Goal: Task Accomplishment & Management: Complete application form

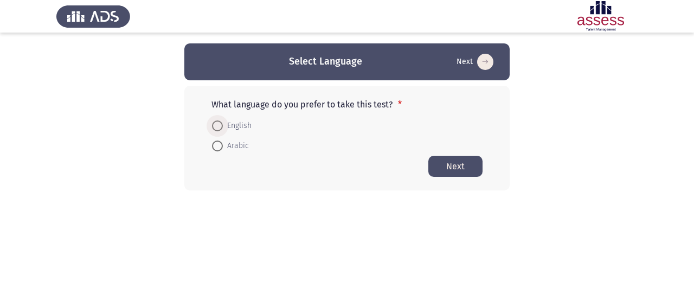
click at [228, 125] on span "English" at bounding box center [237, 125] width 29 height 13
click at [223, 125] on input "English" at bounding box center [217, 125] width 11 height 11
radio input "true"
click at [440, 167] on button "Next" at bounding box center [455, 165] width 54 height 21
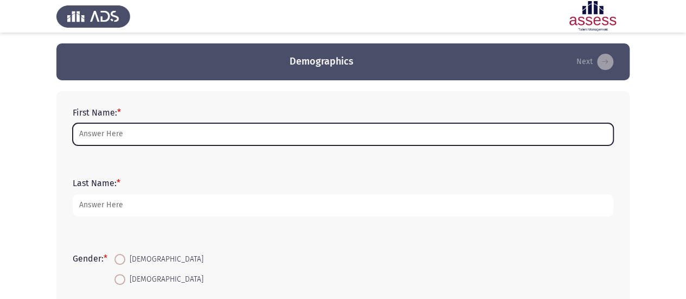
click at [242, 139] on input "First Name: *" at bounding box center [343, 134] width 540 height 22
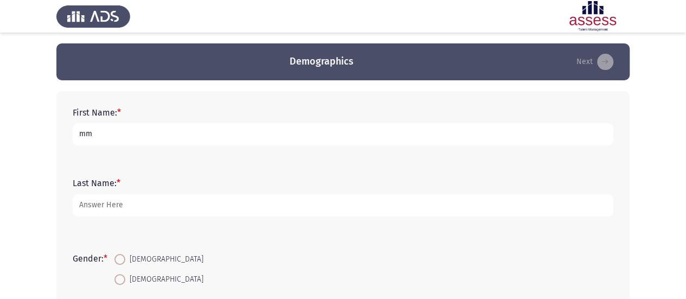
type input "mm"
click at [137, 262] on span "[DEMOGRAPHIC_DATA]" at bounding box center [164, 259] width 78 height 13
click at [125, 262] on input "[DEMOGRAPHIC_DATA]" at bounding box center [119, 259] width 11 height 11
radio input "true"
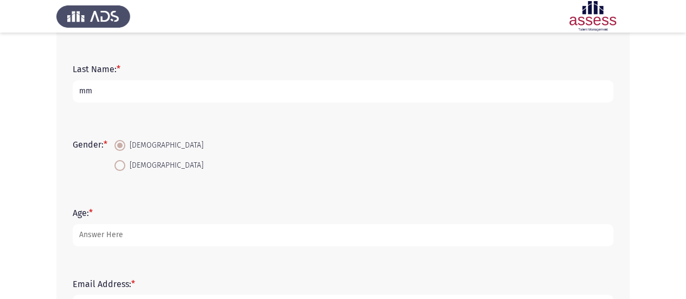
scroll to position [119, 0]
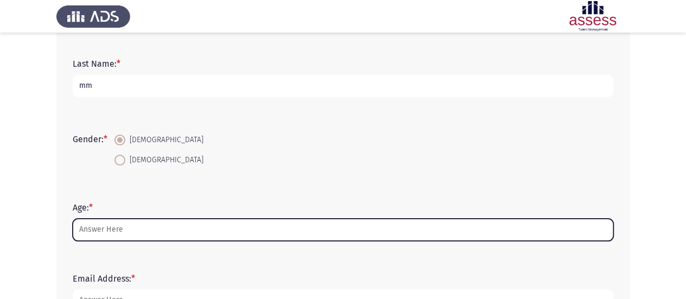
click at [111, 230] on input "Age: *" at bounding box center [343, 229] width 540 height 22
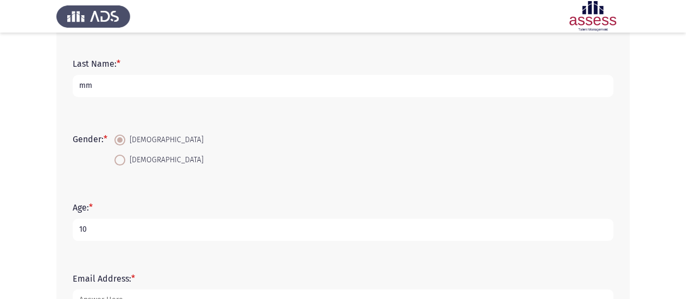
type input "10"
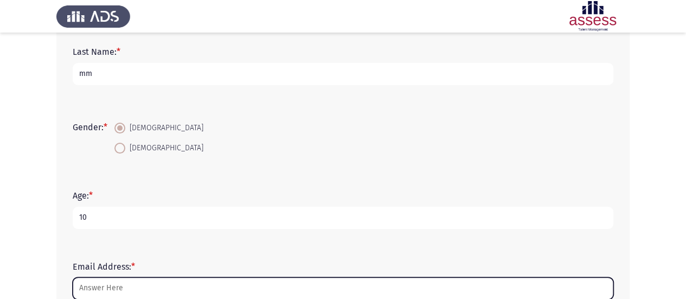
scroll to position [272, 0]
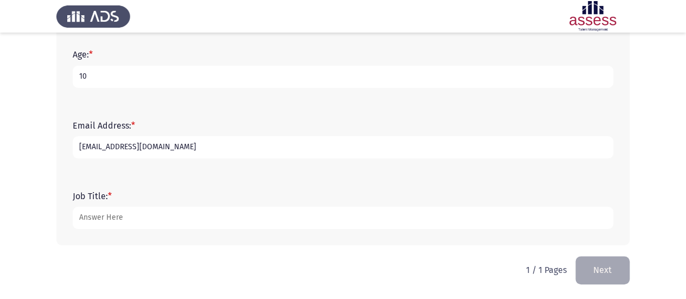
type input "[EMAIL_ADDRESS][DOMAIN_NAME]"
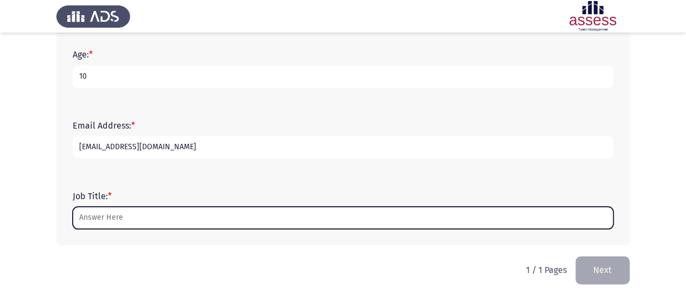
click at [125, 222] on input "Job Title: *" at bounding box center [343, 217] width 540 height 22
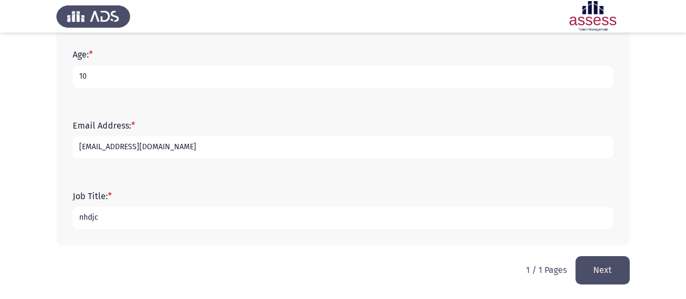
type input "nhdjc"
click at [600, 261] on button "Next" at bounding box center [602, 270] width 54 height 28
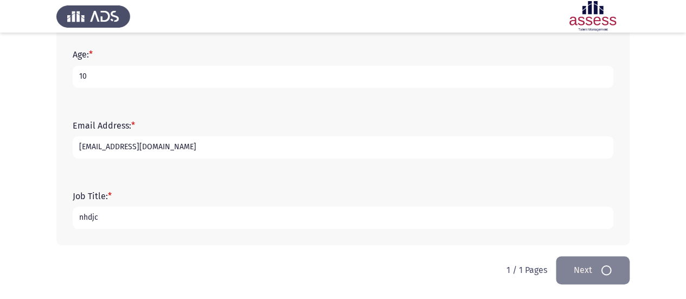
scroll to position [0, 0]
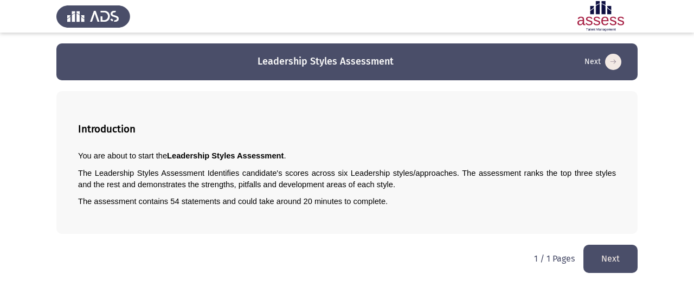
click at [600, 261] on button "Next" at bounding box center [610, 258] width 54 height 28
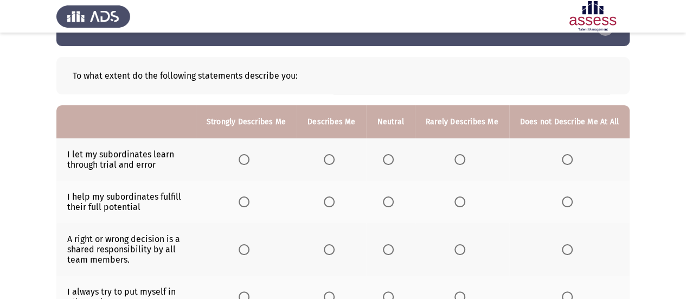
scroll to position [37, 0]
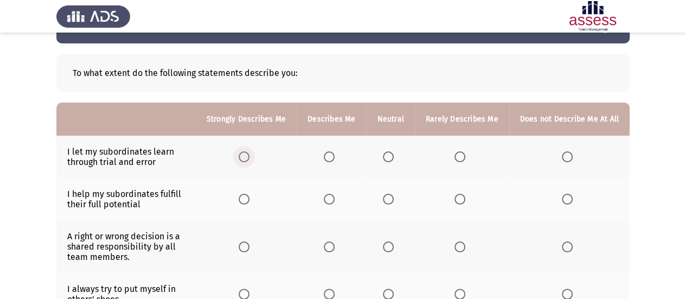
click at [249, 154] on span "Select an option" at bounding box center [243, 156] width 11 height 11
click at [249, 154] on input "Select an option" at bounding box center [243, 156] width 11 height 11
click at [333, 200] on span "Select an option" at bounding box center [329, 198] width 11 height 11
click at [333, 200] on input "Select an option" at bounding box center [329, 198] width 11 height 11
click at [397, 251] on th at bounding box center [390, 246] width 48 height 53
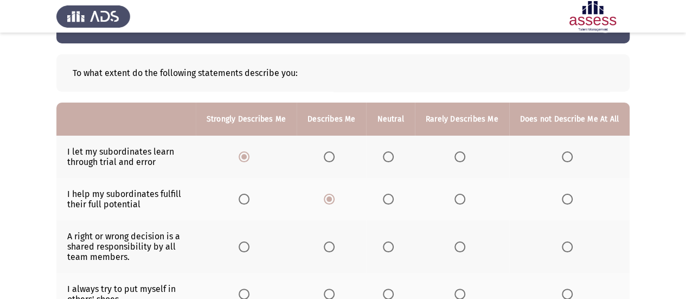
click at [393, 248] on span "Select an option" at bounding box center [388, 246] width 11 height 11
click at [393, 248] on input "Select an option" at bounding box center [388, 246] width 11 height 11
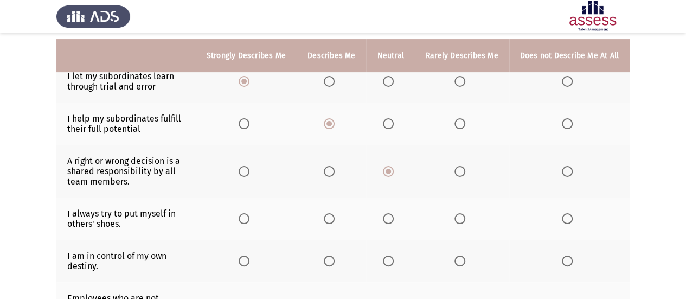
scroll to position [119, 0]
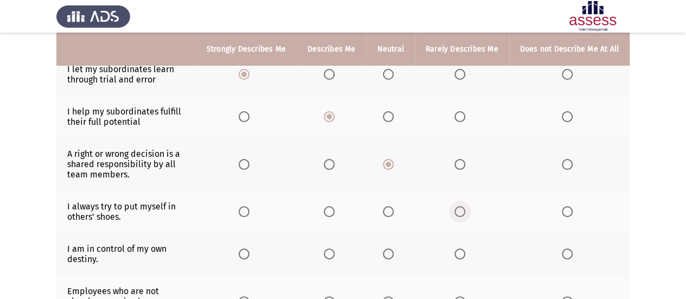
click at [465, 208] on span "Select an option" at bounding box center [459, 211] width 11 height 11
click at [465, 208] on input "Select an option" at bounding box center [459, 211] width 11 height 11
click at [570, 251] on span "Select an option" at bounding box center [566, 253] width 11 height 11
click at [570, 251] on input "Select an option" at bounding box center [566, 253] width 11 height 11
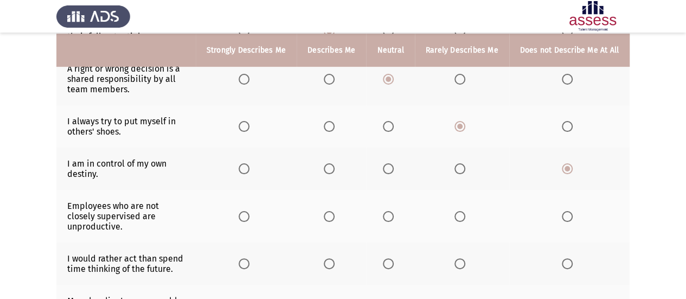
scroll to position [207, 0]
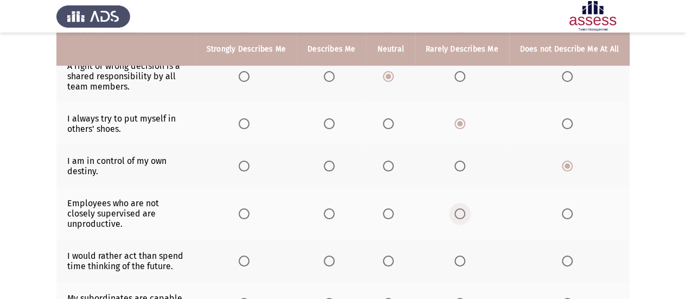
click at [457, 208] on span "Select an option" at bounding box center [459, 213] width 11 height 11
click at [457, 208] on input "Select an option" at bounding box center [459, 213] width 11 height 11
click at [393, 255] on span "Select an option" at bounding box center [388, 260] width 11 height 11
click at [393, 255] on input "Select an option" at bounding box center [388, 260] width 11 height 11
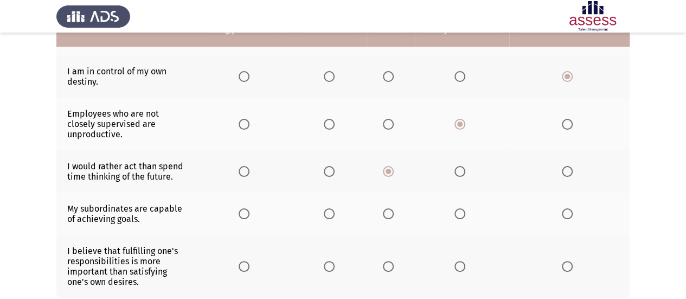
scroll to position [298, 0]
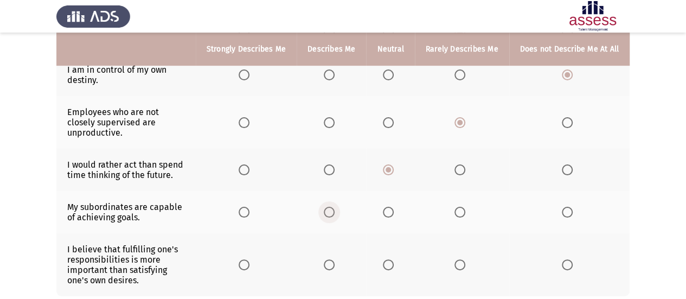
click at [331, 206] on span "Select an option" at bounding box center [329, 211] width 11 height 11
click at [331, 206] on input "Select an option" at bounding box center [329, 211] width 11 height 11
click at [246, 259] on span "Select an option" at bounding box center [243, 264] width 11 height 11
click at [246, 259] on input "Select an option" at bounding box center [243, 264] width 11 height 11
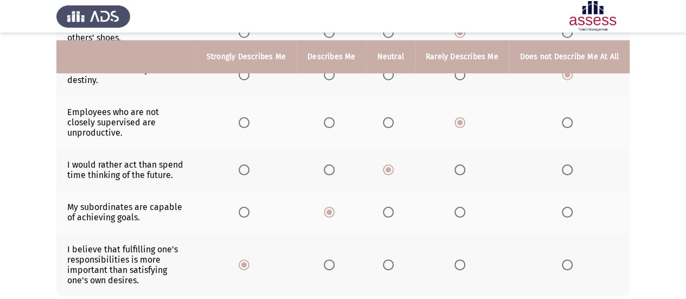
scroll to position [357, 0]
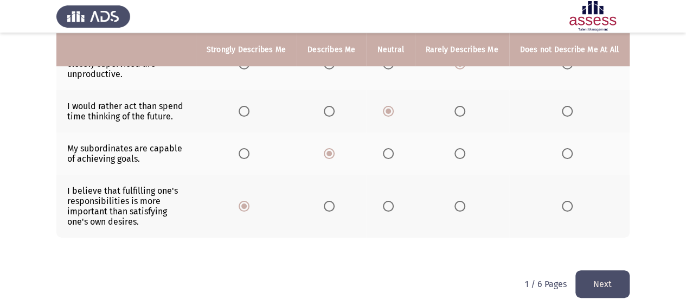
click at [616, 270] on button "Next" at bounding box center [602, 284] width 54 height 28
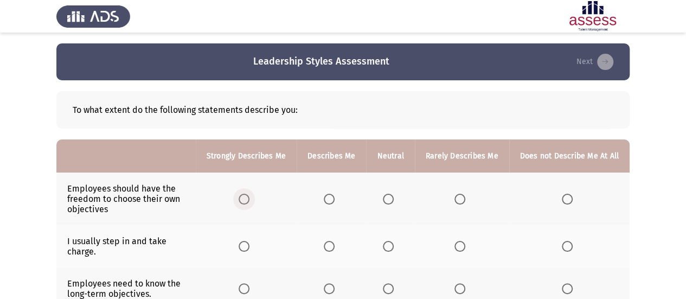
click at [249, 200] on span "Select an option" at bounding box center [243, 198] width 11 height 11
click at [249, 200] on input "Select an option" at bounding box center [243, 198] width 11 height 11
click at [339, 243] on label "Select an option" at bounding box center [331, 246] width 15 height 11
click at [334, 243] on input "Select an option" at bounding box center [329, 246] width 11 height 11
click at [393, 287] on span "Select an option" at bounding box center [388, 288] width 11 height 11
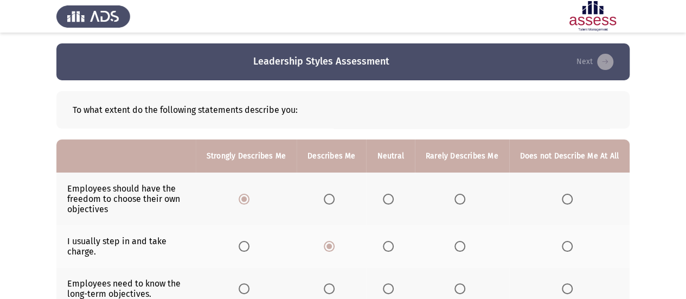
click at [393, 287] on input "Select an option" at bounding box center [388, 288] width 11 height 11
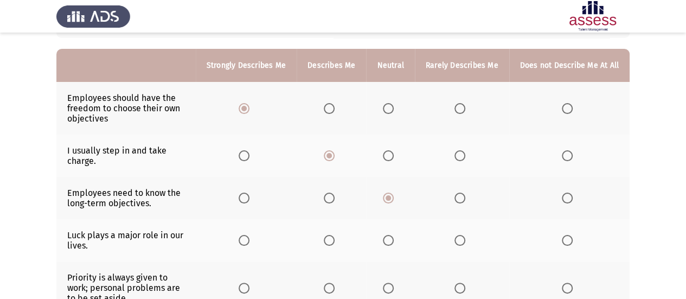
click at [464, 198] on span "Select an option" at bounding box center [459, 197] width 11 height 11
click at [464, 198] on input "Select an option" at bounding box center [459, 197] width 11 height 11
click at [566, 236] on span "Select an option" at bounding box center [566, 240] width 11 height 11
click at [566, 236] on input "Select an option" at bounding box center [566, 240] width 11 height 11
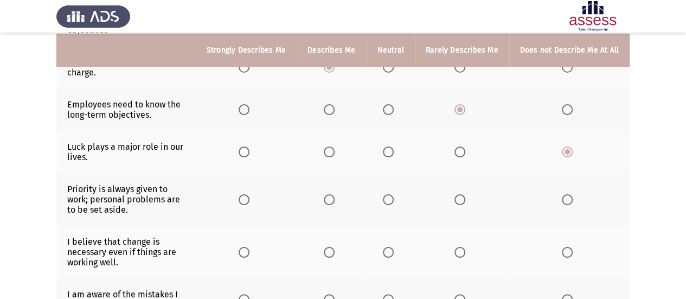
scroll to position [180, 0]
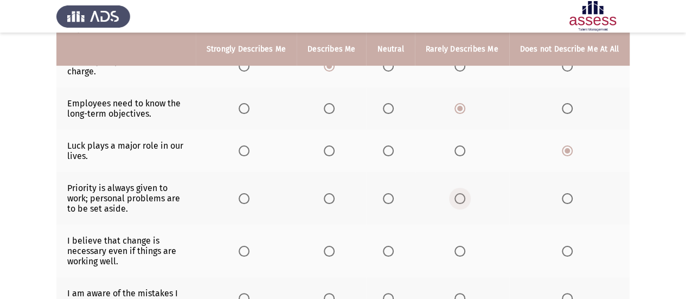
click at [464, 193] on span "Select an option" at bounding box center [459, 198] width 11 height 11
click at [464, 193] on input "Select an option" at bounding box center [459, 198] width 11 height 11
click at [391, 250] on span "Select an option" at bounding box center [388, 250] width 11 height 11
click at [391, 250] on input "Select an option" at bounding box center [388, 250] width 11 height 11
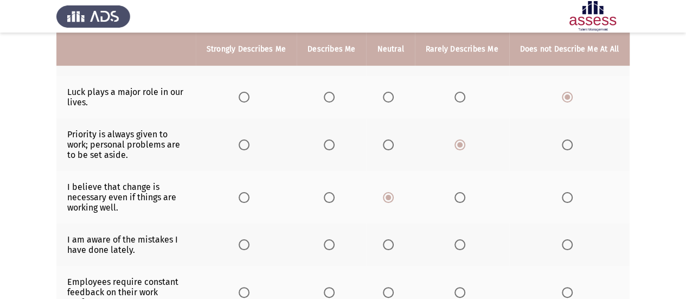
scroll to position [239, 0]
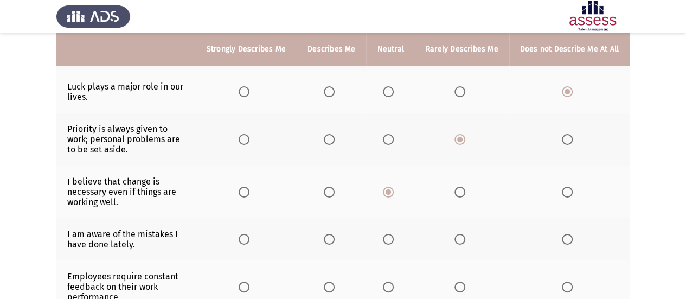
click at [333, 238] on span "Select an option" at bounding box center [329, 239] width 11 height 11
click at [333, 238] on input "Select an option" at bounding box center [329, 239] width 11 height 11
click at [246, 283] on span "Select an option" at bounding box center [243, 286] width 11 height 11
click at [246, 283] on input "Select an option" at bounding box center [243, 286] width 11 height 11
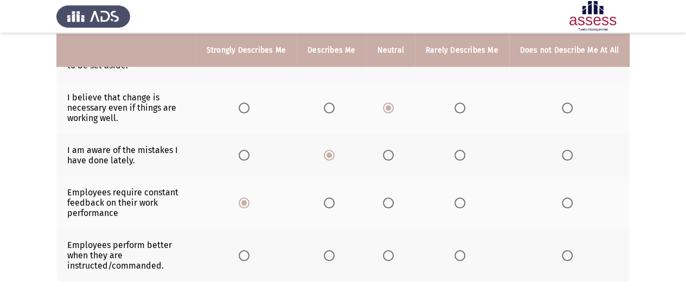
scroll to position [324, 0]
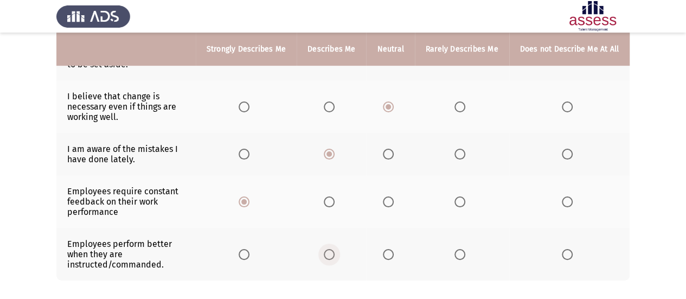
click at [331, 249] on span "Select an option" at bounding box center [329, 254] width 11 height 11
click at [331, 249] on input "Select an option" at bounding box center [329, 254] width 11 height 11
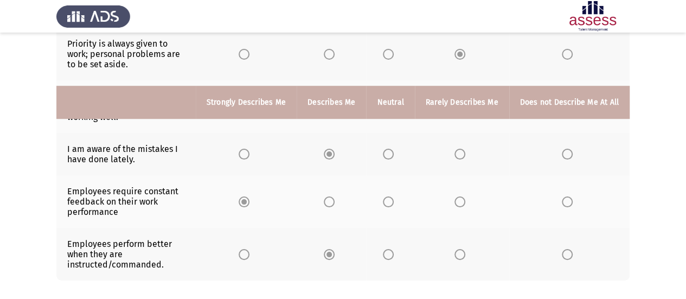
scroll to position [377, 0]
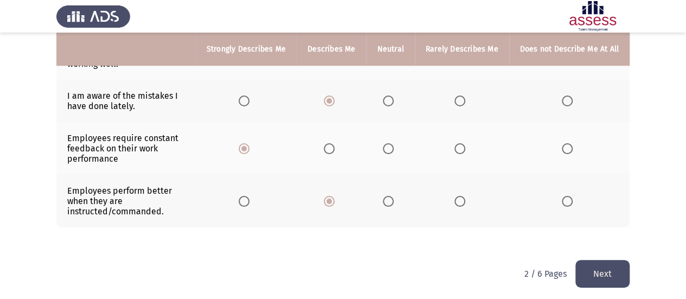
click at [606, 261] on button "Next" at bounding box center [602, 274] width 54 height 28
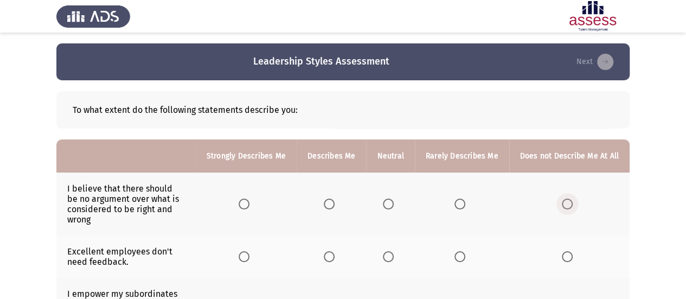
click at [572, 203] on span "Select an option" at bounding box center [566, 203] width 11 height 11
click at [572, 203] on input "Select an option" at bounding box center [566, 203] width 11 height 11
click at [569, 254] on span "Select an option" at bounding box center [566, 256] width 11 height 11
click at [569, 254] on input "Select an option" at bounding box center [566, 256] width 11 height 11
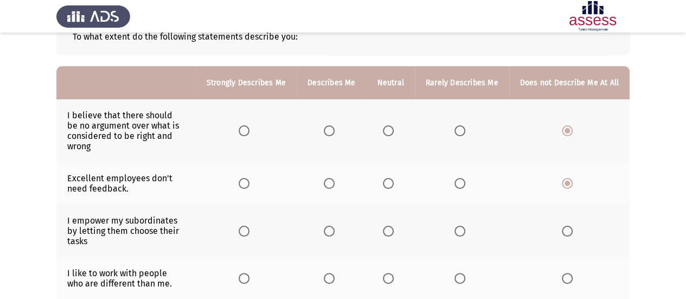
scroll to position [74, 0]
click at [571, 225] on span "Select an option" at bounding box center [566, 230] width 11 height 11
click at [571, 225] on input "Select an option" at bounding box center [566, 230] width 11 height 11
click at [568, 272] on span "Select an option" at bounding box center [566, 277] width 11 height 11
click at [568, 272] on input "Select an option" at bounding box center [566, 277] width 11 height 11
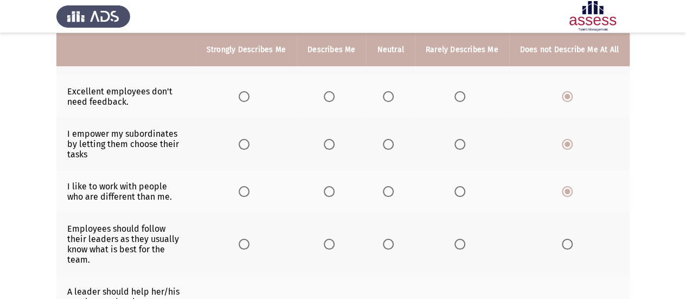
scroll to position [160, 0]
click at [565, 238] on span "Select an option" at bounding box center [566, 243] width 11 height 11
click at [565, 238] on input "Select an option" at bounding box center [566, 243] width 11 height 11
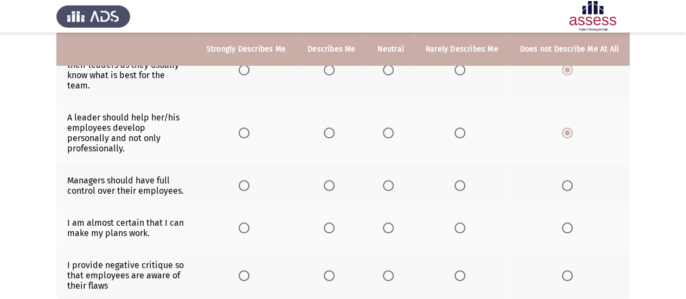
scroll to position [339, 0]
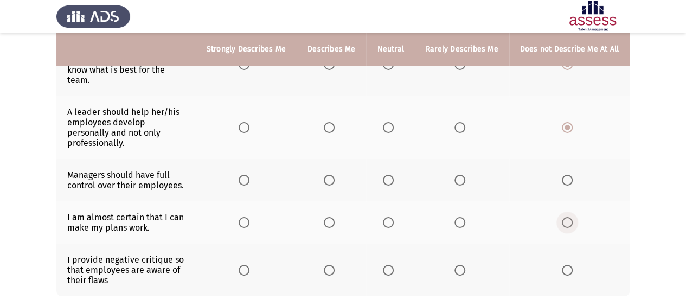
click at [568, 217] on span "Select an option" at bounding box center [566, 222] width 11 height 11
click at [568, 217] on input "Select an option" at bounding box center [566, 222] width 11 height 11
click at [564, 175] on span "Select an option" at bounding box center [566, 180] width 11 height 11
click at [564, 175] on input "Select an option" at bounding box center [566, 180] width 11 height 11
click at [563, 243] on th at bounding box center [569, 269] width 120 height 53
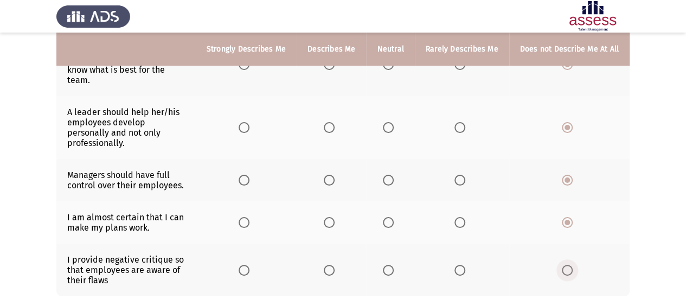
click at [568, 264] on span "Select an option" at bounding box center [566, 269] width 11 height 11
click at [568, 264] on input "Select an option" at bounding box center [566, 269] width 11 height 11
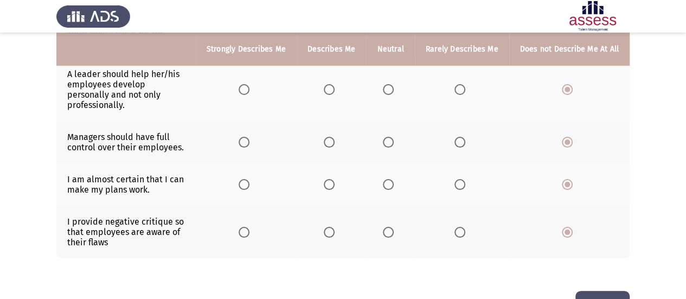
click at [615, 290] on button "Next" at bounding box center [602, 304] width 54 height 28
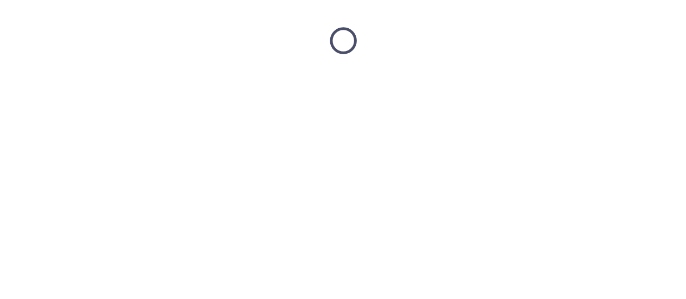
scroll to position [0, 0]
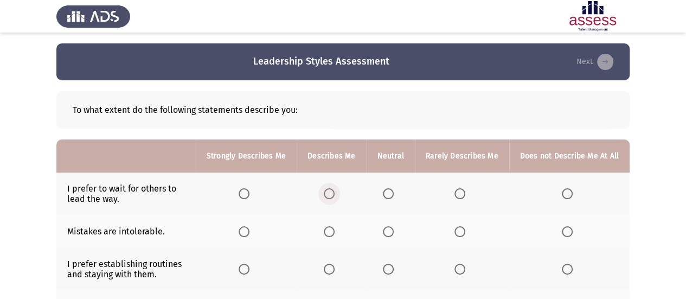
click at [334, 192] on span "Select an option" at bounding box center [329, 193] width 11 height 11
click at [334, 192] on input "Select an option" at bounding box center [329, 193] width 11 height 11
click at [461, 231] on span "Select an option" at bounding box center [459, 231] width 11 height 11
click at [461, 231] on input "Select an option" at bounding box center [459, 231] width 11 height 11
click at [332, 267] on span "Select an option" at bounding box center [329, 268] width 11 height 11
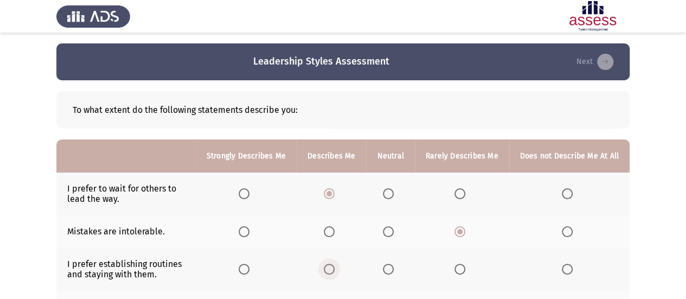
click at [332, 267] on input "Select an option" at bounding box center [329, 268] width 11 height 11
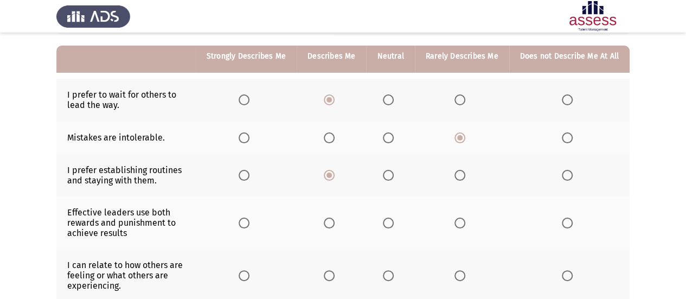
scroll to position [102, 0]
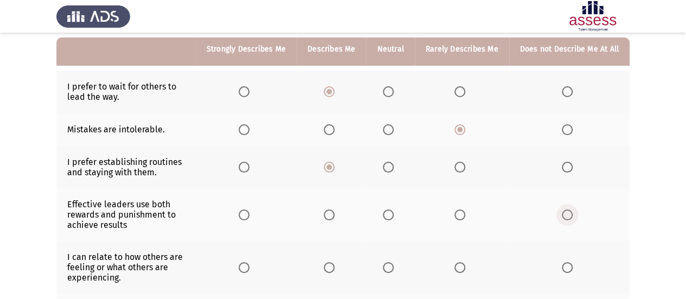
click at [565, 215] on span "Select an option" at bounding box center [566, 214] width 11 height 11
click at [565, 215] on input "Select an option" at bounding box center [566, 214] width 11 height 11
click at [246, 265] on span "Select an option" at bounding box center [243, 267] width 11 height 11
click at [246, 265] on input "Select an option" at bounding box center [243, 267] width 11 height 11
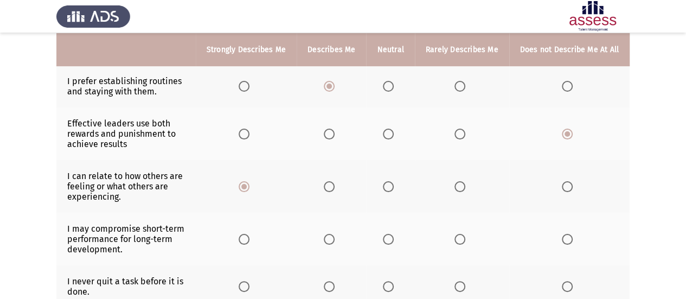
scroll to position [183, 0]
click at [331, 237] on span "Select an option" at bounding box center [329, 238] width 11 height 11
click at [331, 237] on input "Select an option" at bounding box center [329, 238] width 11 height 11
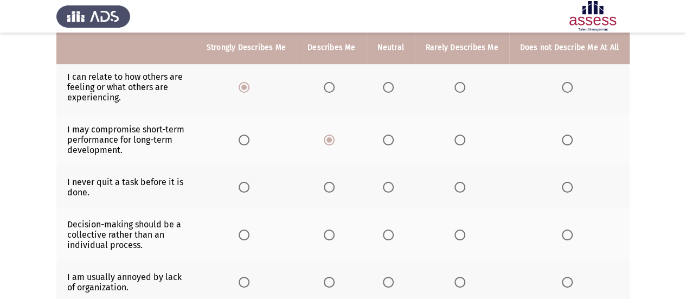
scroll to position [283, 0]
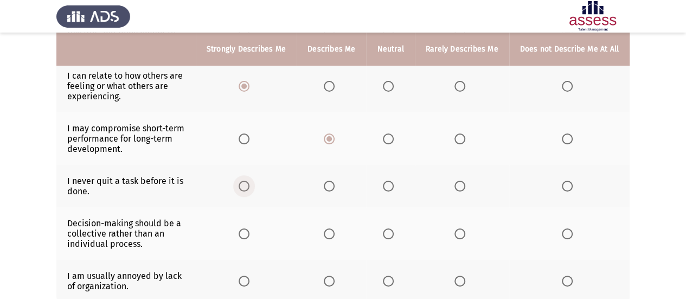
click at [249, 183] on span "Select an option" at bounding box center [243, 185] width 11 height 11
click at [249, 183] on input "Select an option" at bounding box center [243, 185] width 11 height 11
click at [334, 230] on span "Select an option" at bounding box center [329, 233] width 11 height 11
click at [334, 230] on input "Select an option" at bounding box center [329, 233] width 11 height 11
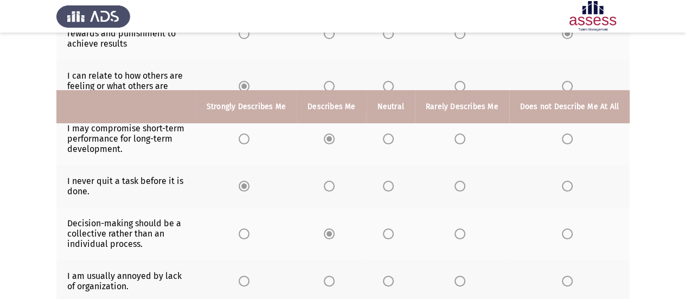
scroll to position [358, 0]
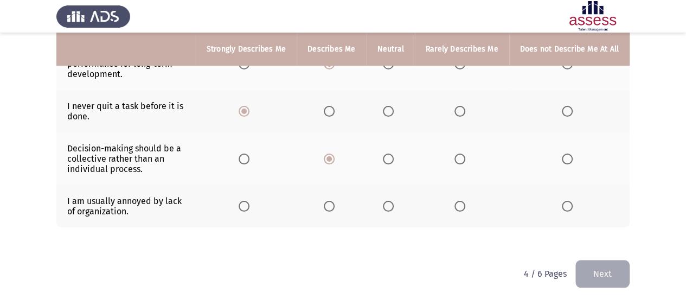
click at [249, 201] on span "Select an option" at bounding box center [243, 206] width 11 height 11
click at [249, 201] on input "Select an option" at bounding box center [243, 206] width 11 height 11
click at [597, 266] on button "Next" at bounding box center [602, 274] width 54 height 28
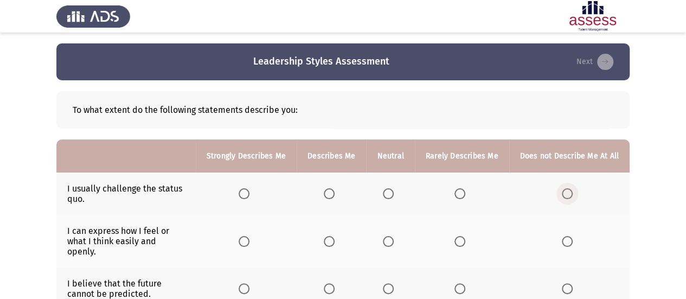
click at [572, 192] on span "Select an option" at bounding box center [566, 193] width 11 height 11
click at [572, 192] on input "Select an option" at bounding box center [566, 193] width 11 height 11
click at [572, 239] on span "Select an option" at bounding box center [566, 241] width 11 height 11
click at [572, 239] on input "Select an option" at bounding box center [566, 241] width 11 height 11
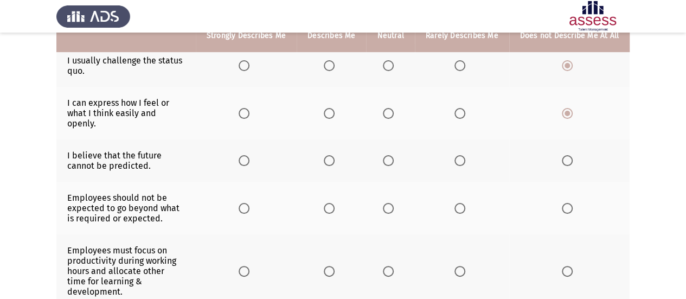
scroll to position [128, 0]
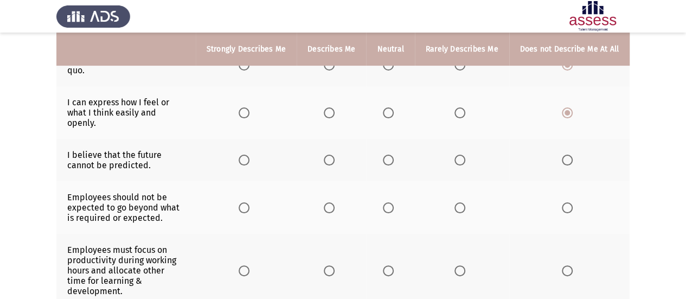
drag, startPoint x: 333, startPoint y: 114, endPoint x: 331, endPoint y: 98, distance: 15.9
click at [331, 98] on th at bounding box center [330, 112] width 69 height 53
drag, startPoint x: 338, startPoint y: 143, endPoint x: 334, endPoint y: 149, distance: 7.5
click at [334, 154] on mat-radio-button "Select an option" at bounding box center [331, 159] width 15 height 11
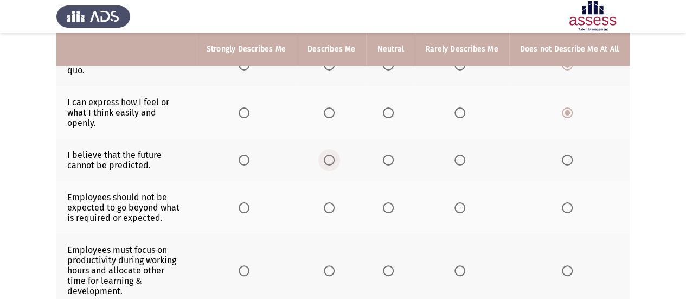
click at [334, 154] on span "Select an option" at bounding box center [329, 159] width 11 height 11
click at [334, 154] on input "Select an option" at bounding box center [329, 159] width 11 height 11
click at [248, 202] on span "Select an option" at bounding box center [243, 207] width 11 height 11
click at [248, 202] on input "Select an option" at bounding box center [243, 207] width 11 height 11
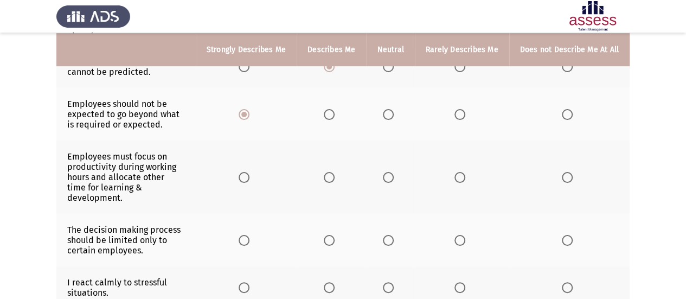
scroll to position [223, 0]
click at [333, 171] on span "Select an option" at bounding box center [329, 176] width 11 height 11
click at [333, 171] on input "Select an option" at bounding box center [329, 176] width 11 height 11
click at [334, 234] on span "Select an option" at bounding box center [329, 239] width 11 height 11
click at [334, 234] on input "Select an option" at bounding box center [329, 239] width 11 height 11
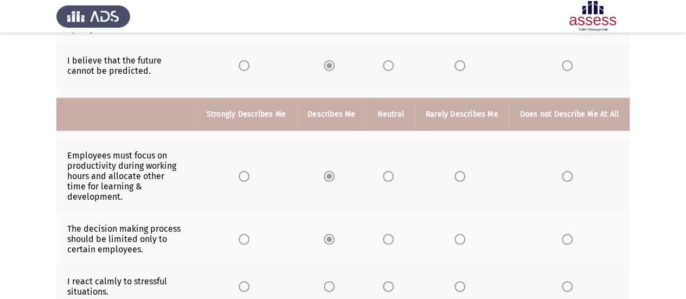
scroll to position [308, 0]
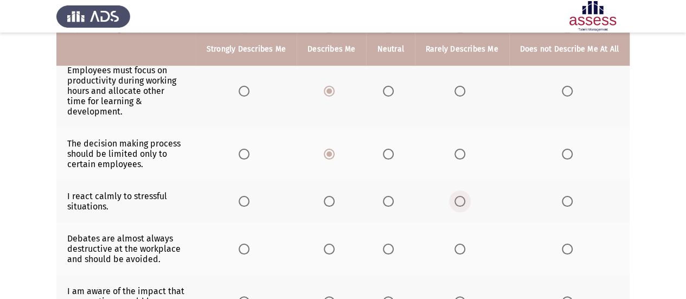
click at [462, 196] on span "Select an option" at bounding box center [459, 201] width 11 height 11
click at [462, 196] on input "Select an option" at bounding box center [459, 201] width 11 height 11
click at [464, 243] on span "Select an option" at bounding box center [459, 248] width 11 height 11
click at [464, 243] on input "Select an option" at bounding box center [459, 248] width 11 height 11
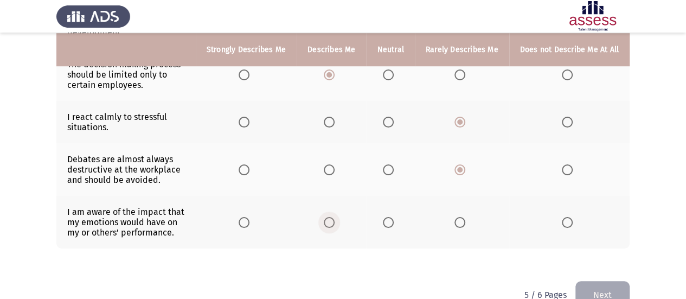
click at [333, 217] on span "Select an option" at bounding box center [329, 222] width 11 height 11
click at [333, 217] on input "Select an option" at bounding box center [329, 222] width 11 height 11
click at [607, 281] on button "Next" at bounding box center [602, 295] width 54 height 28
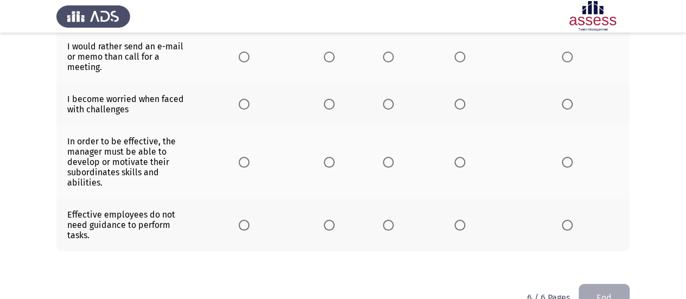
scroll to position [408, 0]
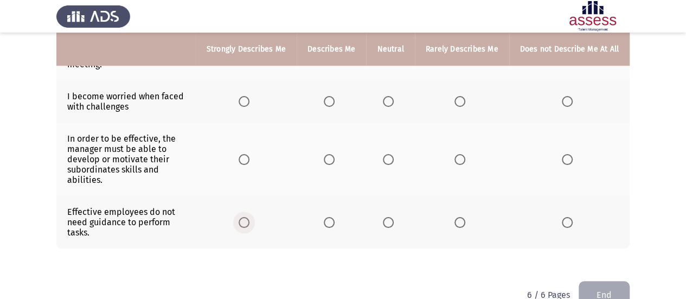
click at [246, 217] on span "Select an option" at bounding box center [243, 222] width 11 height 11
click at [246, 217] on input "Select an option" at bounding box center [243, 222] width 11 height 11
click at [334, 154] on span "Select an option" at bounding box center [329, 159] width 11 height 11
click at [334, 154] on input "Select an option" at bounding box center [329, 159] width 11 height 11
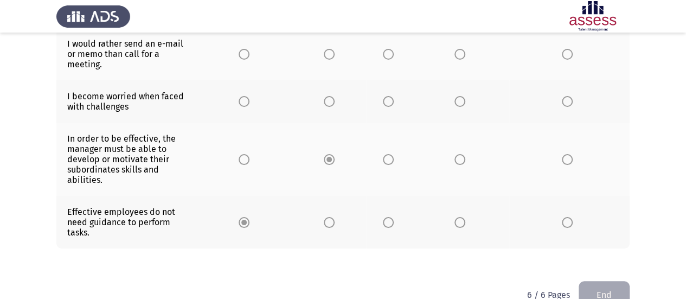
scroll to position [352, 0]
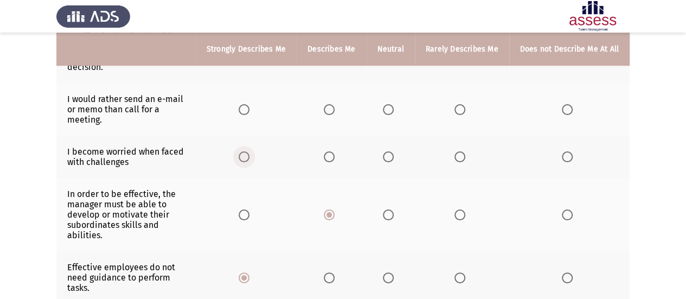
click at [246, 151] on span "Select an option" at bounding box center [243, 156] width 11 height 11
click at [246, 151] on input "Select an option" at bounding box center [243, 156] width 11 height 11
click at [334, 104] on span "Select an option" at bounding box center [329, 109] width 11 height 11
click at [334, 104] on input "Select an option" at bounding box center [329, 109] width 11 height 11
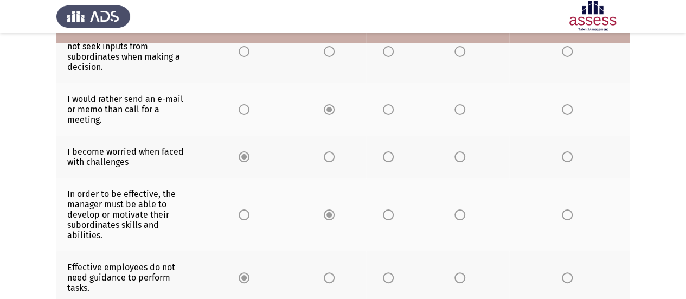
scroll to position [315, 0]
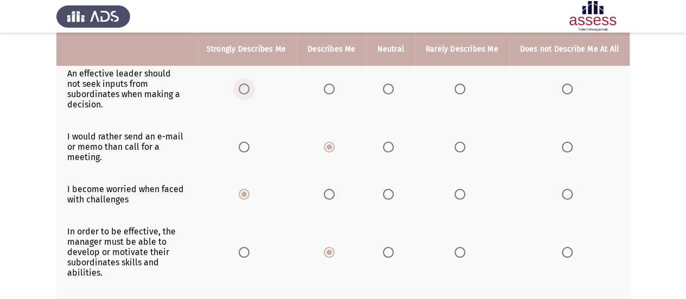
click at [249, 83] on span "Select an option" at bounding box center [243, 88] width 11 height 11
click at [249, 83] on input "Select an option" at bounding box center [243, 88] width 11 height 11
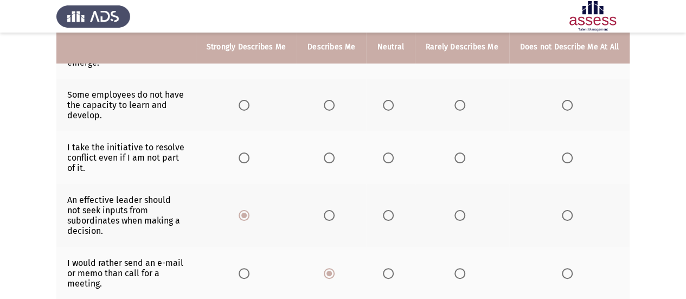
scroll to position [186, 0]
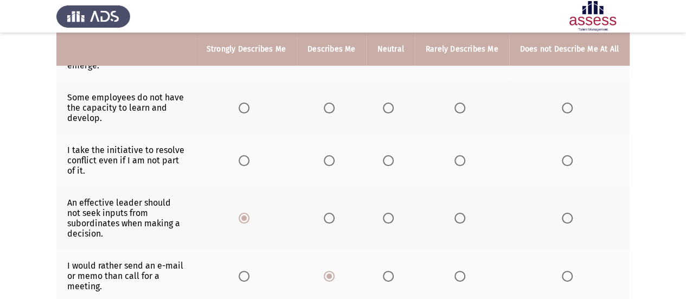
click at [331, 155] on span "Select an option" at bounding box center [329, 160] width 11 height 11
click at [331, 155] on input "Select an option" at bounding box center [329, 160] width 11 height 11
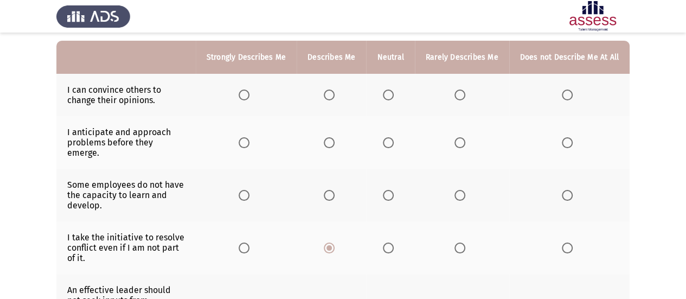
scroll to position [91, 0]
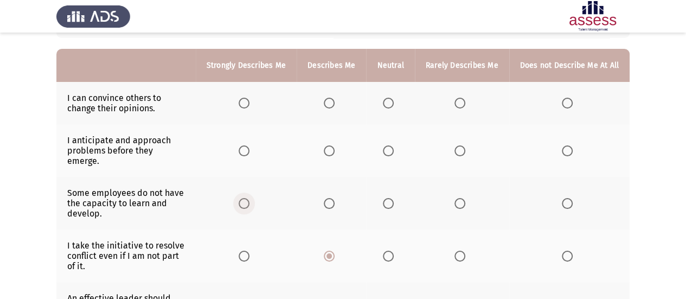
click at [246, 198] on span "Select an option" at bounding box center [243, 203] width 11 height 11
click at [246, 198] on input "Select an option" at bounding box center [243, 203] width 11 height 11
click at [334, 146] on span "Select an option" at bounding box center [329, 150] width 11 height 11
click at [334, 146] on input "Select an option" at bounding box center [329, 150] width 11 height 11
click at [249, 104] on span "Select an option" at bounding box center [243, 103] width 11 height 11
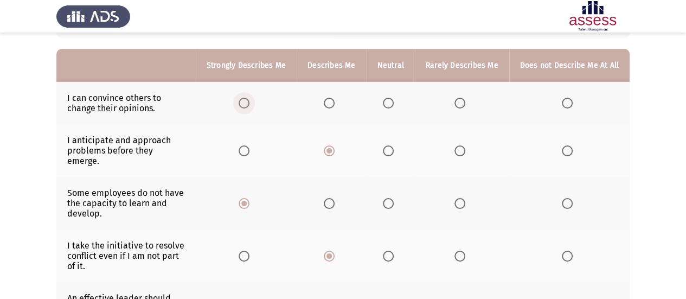
click at [249, 104] on input "Select an option" at bounding box center [243, 103] width 11 height 11
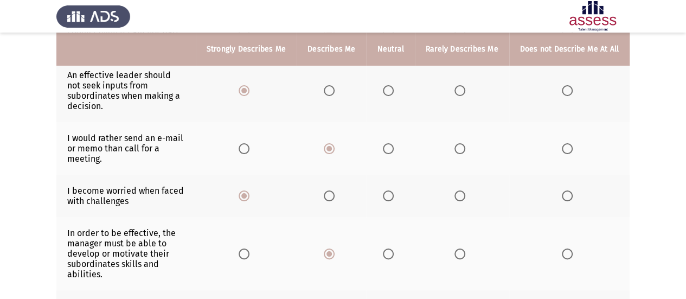
scroll to position [408, 0]
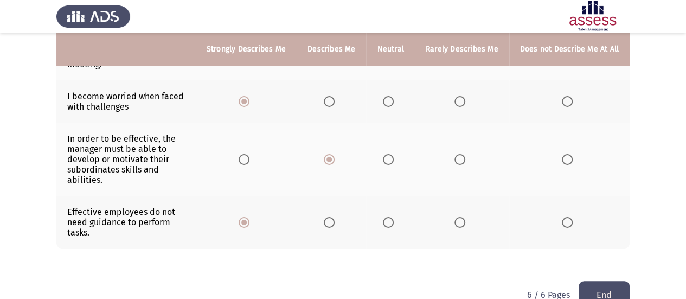
click at [611, 281] on button "End" at bounding box center [603, 295] width 51 height 28
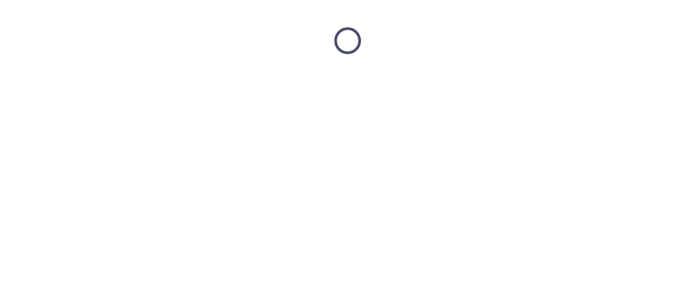
scroll to position [0, 0]
